Goal: Information Seeking & Learning: Learn about a topic

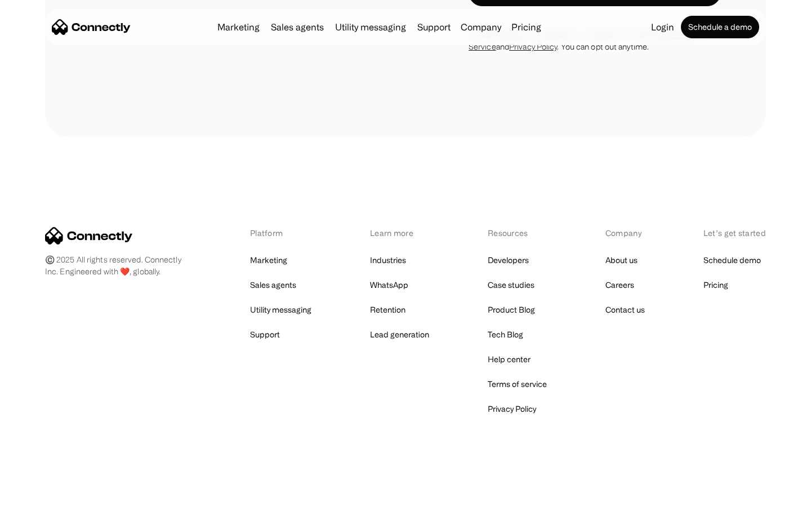
scroll to position [1904, 0]
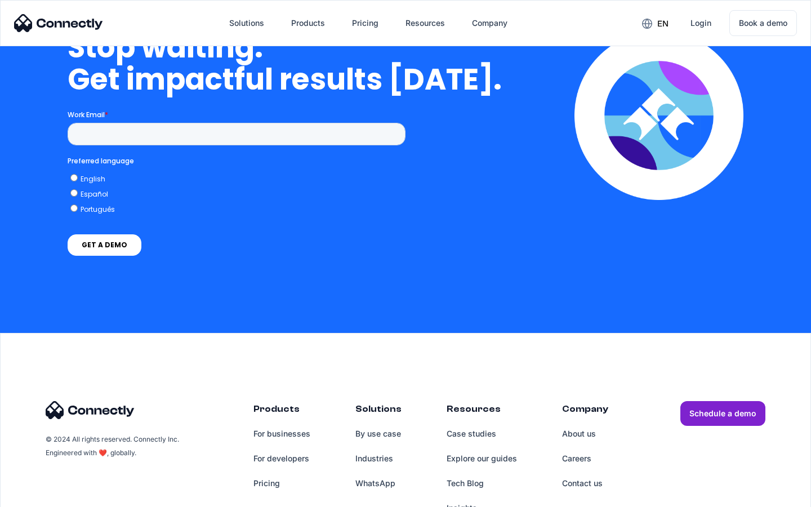
scroll to position [3273, 0]
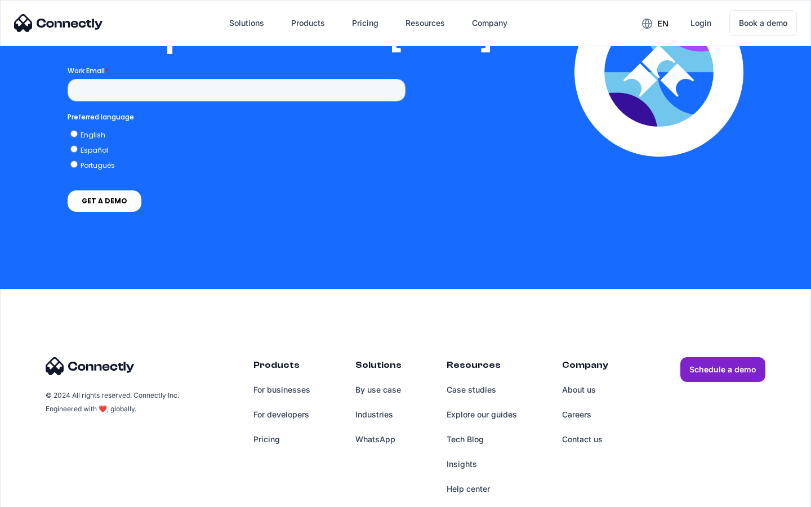
scroll to position [2290, 0]
